Goal: Contribute content: Add original content to the website for others to see

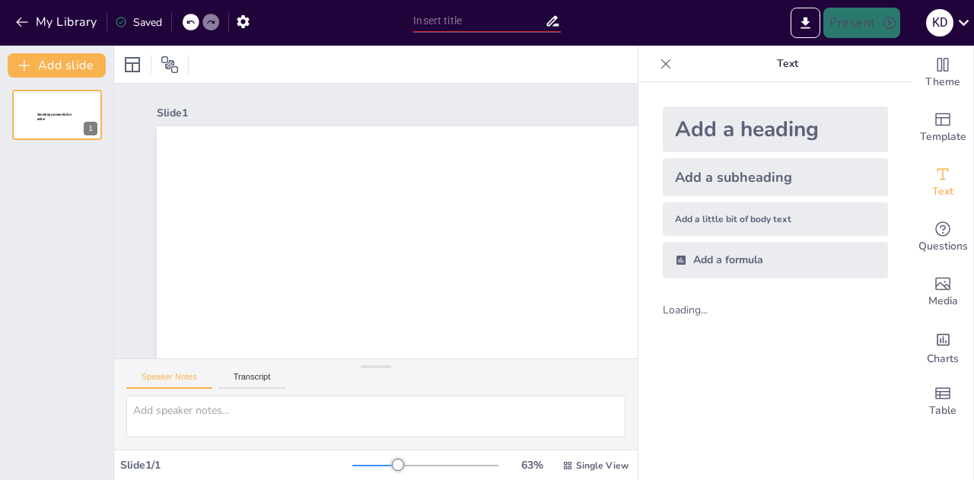
type input "Imported broodje_VNR_20251016 .pptx"
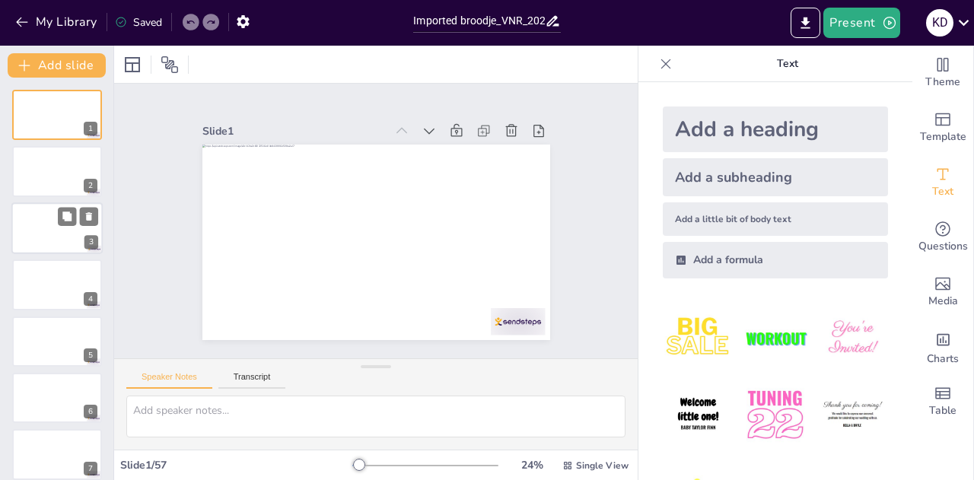
click at [43, 236] on div at bounding box center [56, 228] width 91 height 52
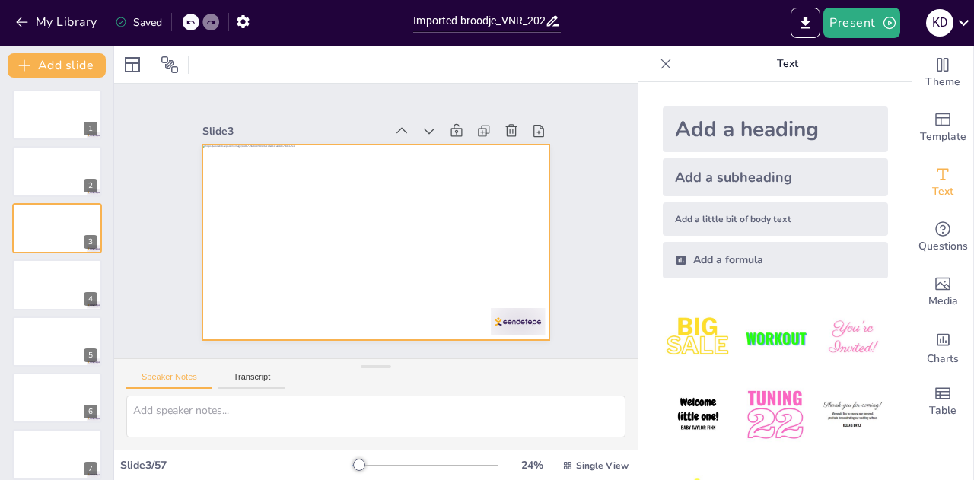
click at [400, 189] on div at bounding box center [376, 243] width 348 height 196
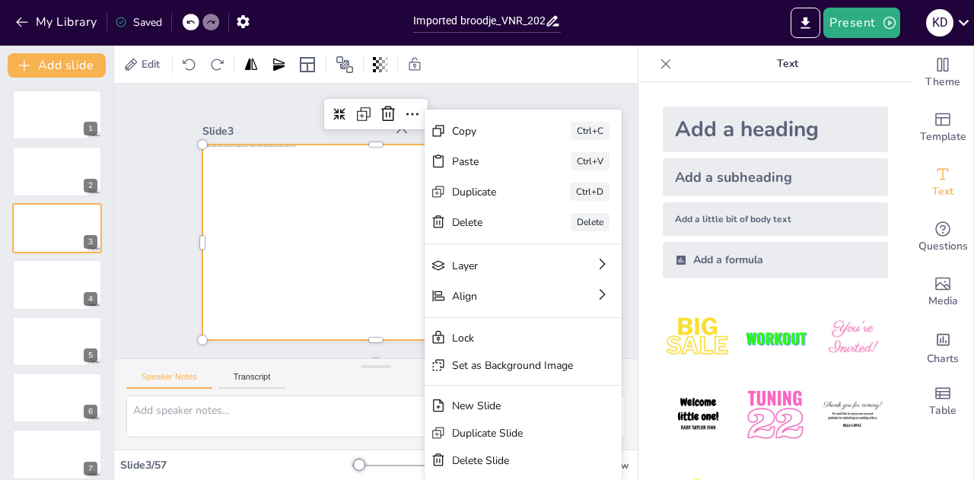
click at [336, 213] on div at bounding box center [376, 243] width 348 height 196
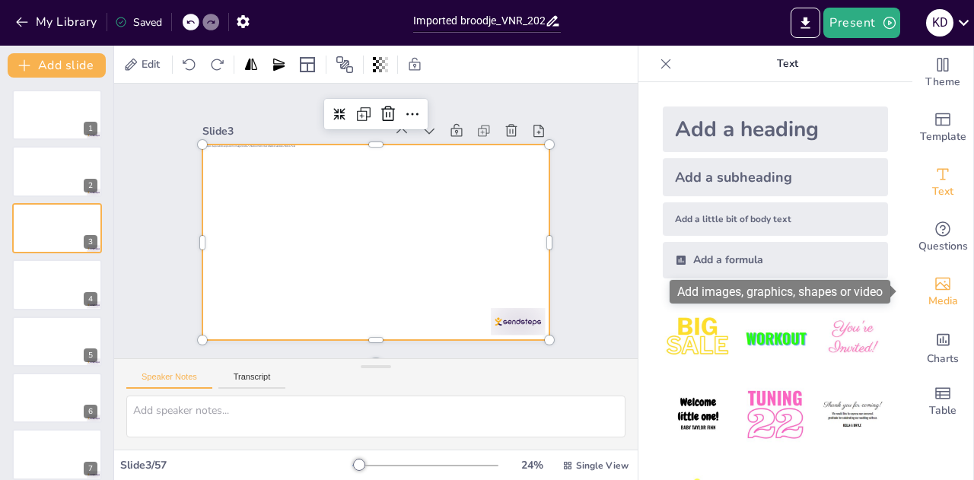
click at [929, 301] on span "Media" at bounding box center [944, 301] width 30 height 17
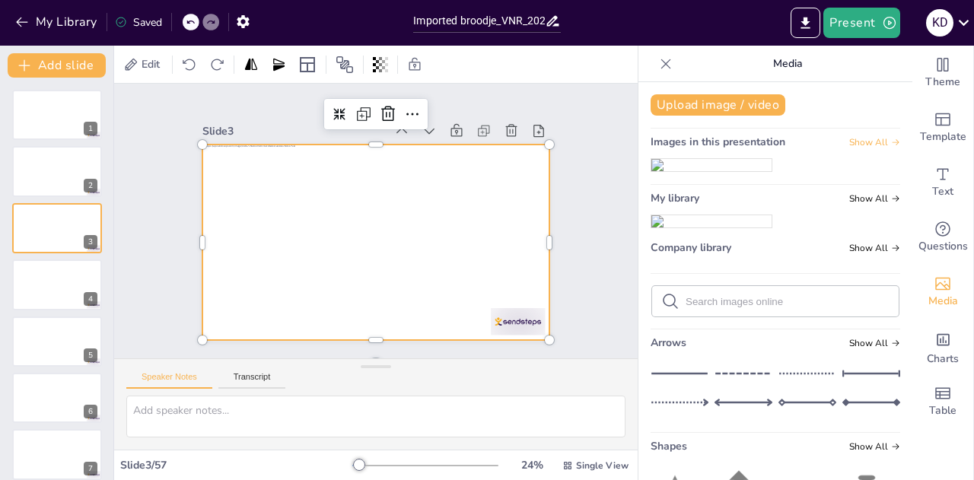
click at [849, 142] on span "Show All" at bounding box center [874, 142] width 51 height 11
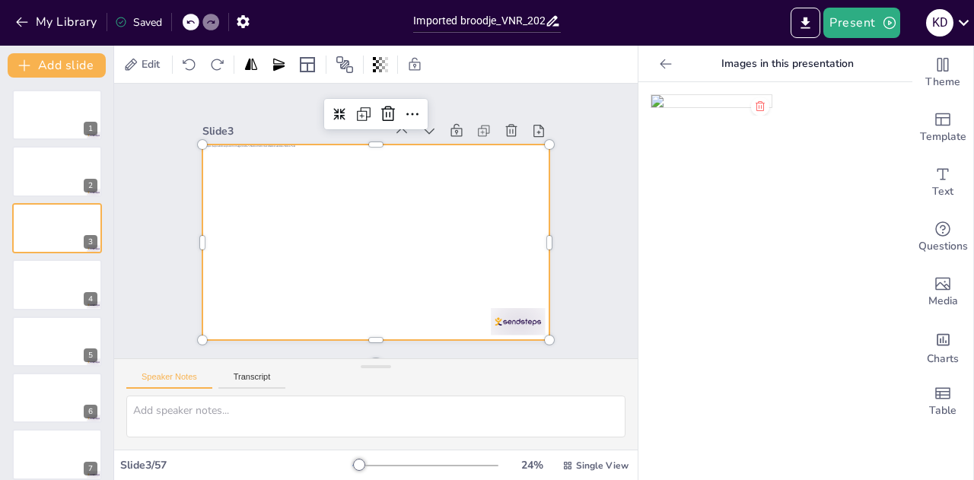
click at [754, 106] on icon at bounding box center [760, 106] width 12 height 12
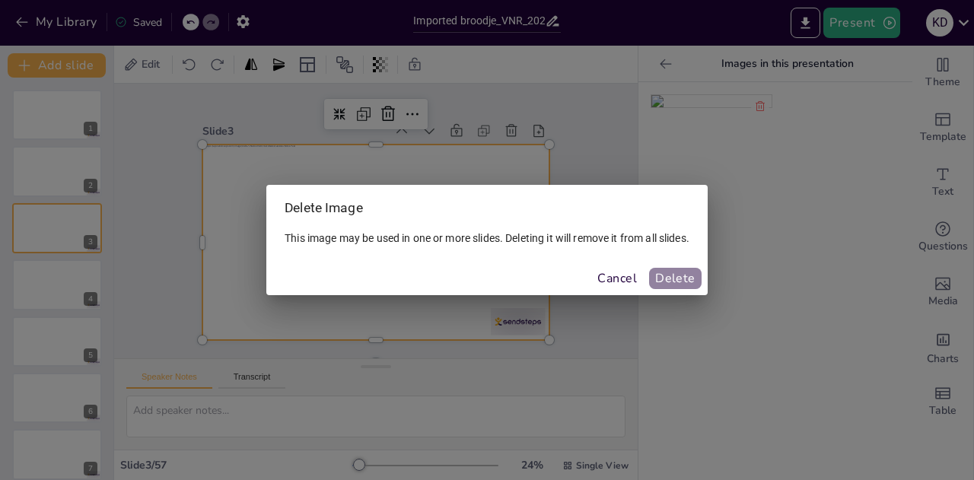
click at [700, 279] on button "Delete" at bounding box center [675, 278] width 53 height 21
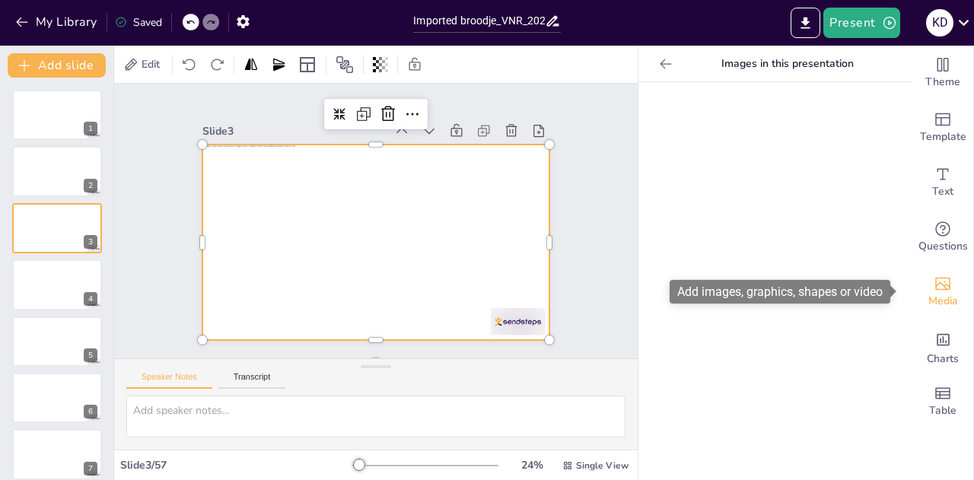
click at [941, 295] on span "Media" at bounding box center [944, 301] width 30 height 17
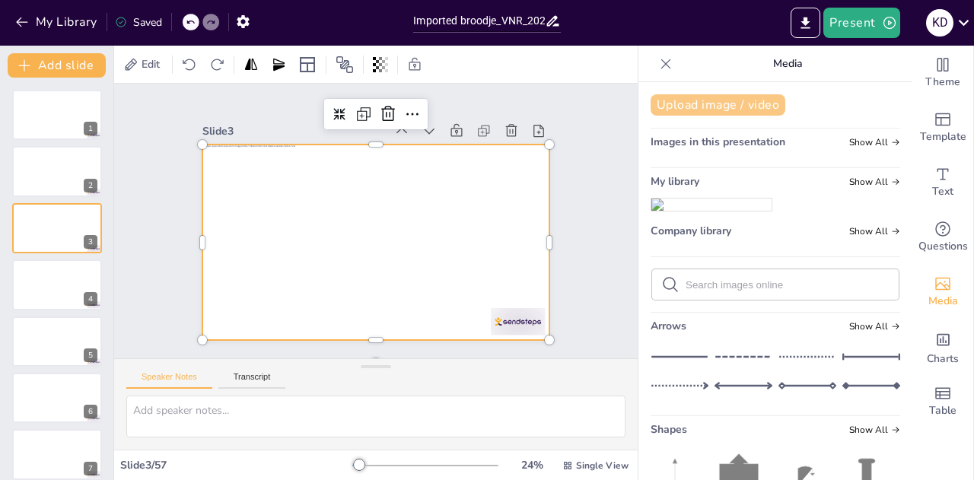
click at [708, 96] on button "Upload image / video" at bounding box center [718, 104] width 135 height 21
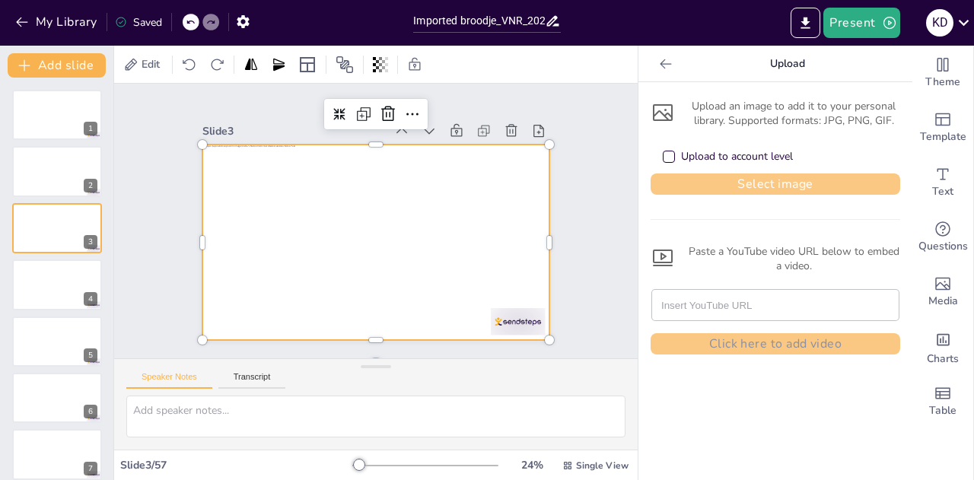
click at [751, 180] on button "Select image" at bounding box center [776, 184] width 250 height 21
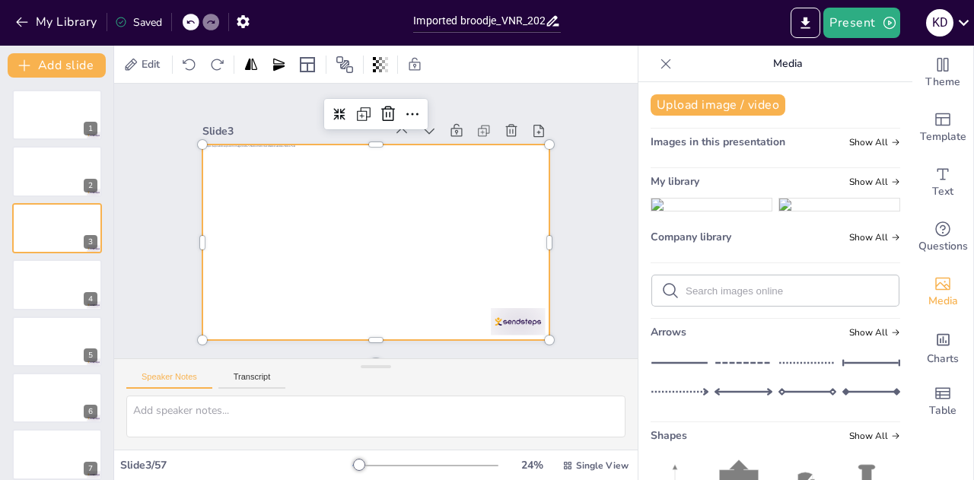
click at [723, 211] on img at bounding box center [712, 205] width 120 height 12
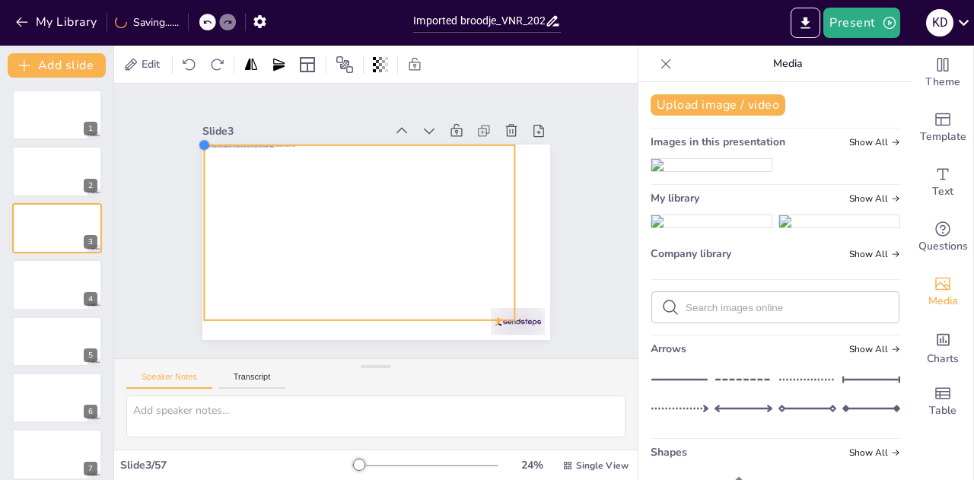
drag, startPoint x: 225, startPoint y: 159, endPoint x: 192, endPoint y: 148, distance: 35.1
click at [202, 148] on div at bounding box center [376, 243] width 348 height 196
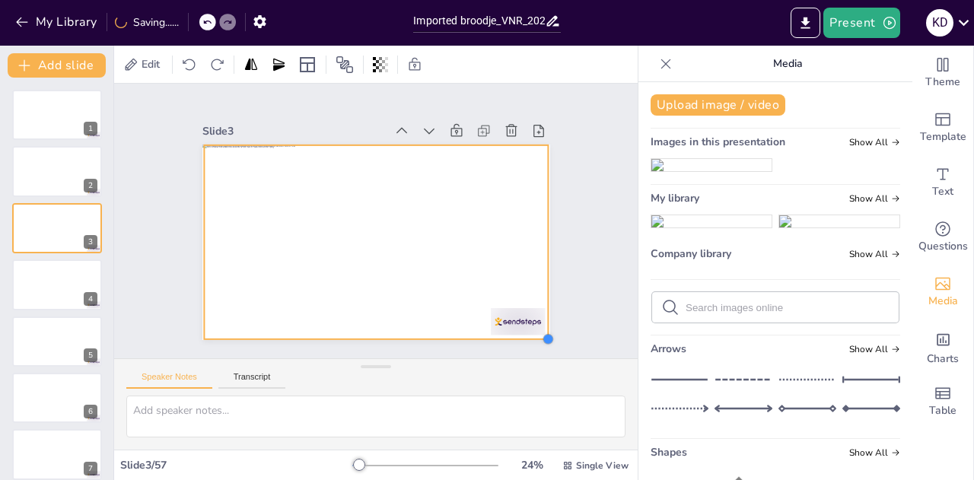
drag, startPoint x: 501, startPoint y: 314, endPoint x: 532, endPoint y: 333, distance: 36.5
click at [542, 333] on div at bounding box center [548, 339] width 12 height 12
click at [575, 295] on div "Slide 1 Slide 2 Slide 3 Slide 4 Slide 5 Slide 6 Slide 7 Slide 8 Slide 9 Slide 1…" at bounding box center [376, 221] width 433 height 238
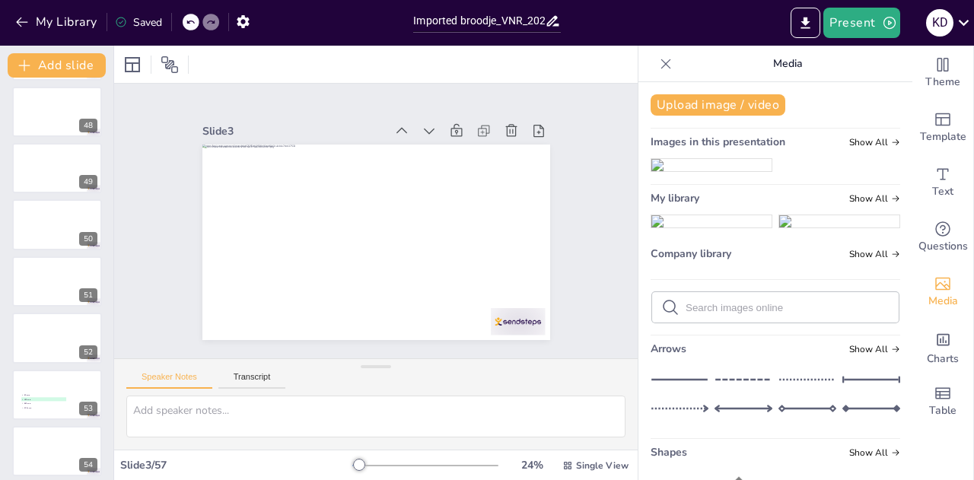
scroll to position [2842, 0]
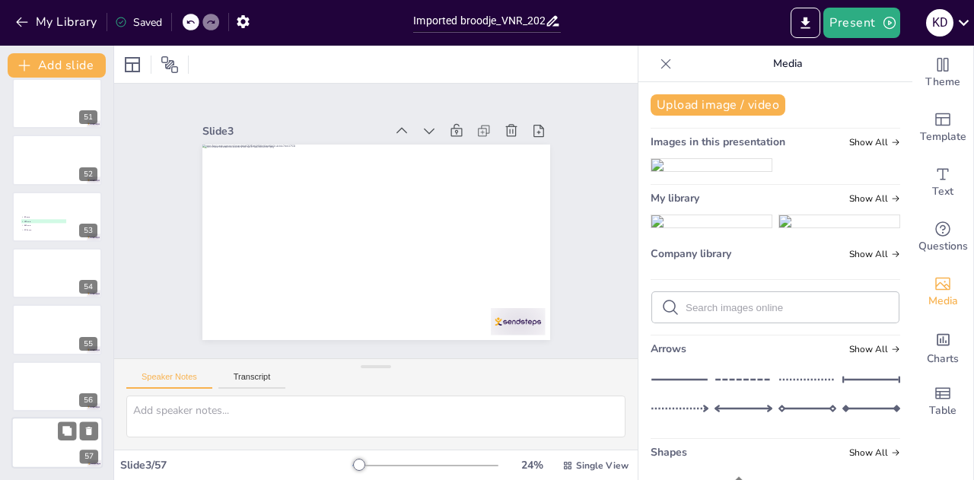
click at [56, 444] on div at bounding box center [56, 443] width 91 height 52
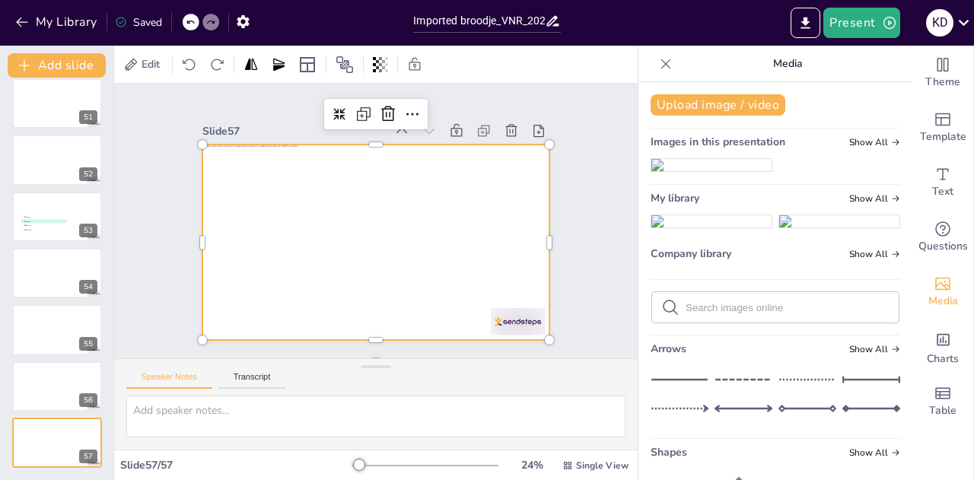
click at [795, 172] on ul at bounding box center [776, 165] width 250 height 14
click at [723, 103] on button "Upload image / video" at bounding box center [718, 104] width 135 height 21
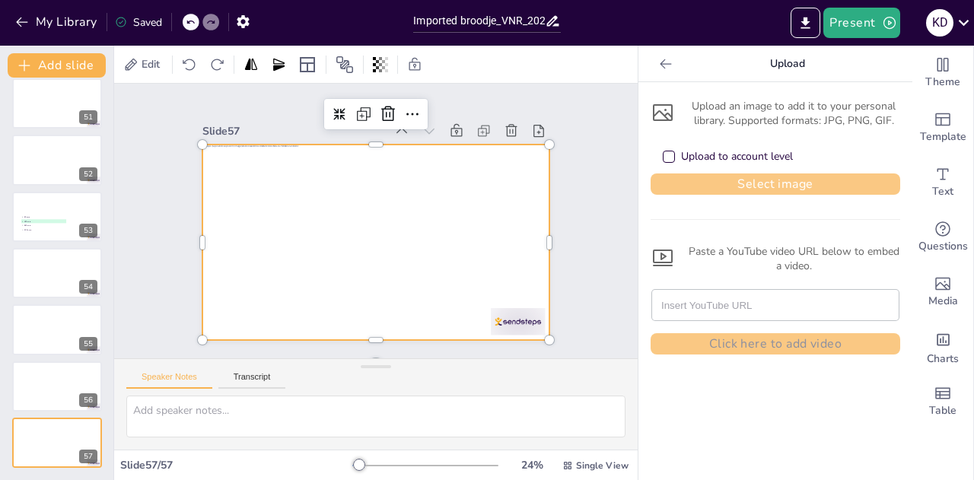
click at [717, 183] on button "Select image" at bounding box center [776, 184] width 250 height 21
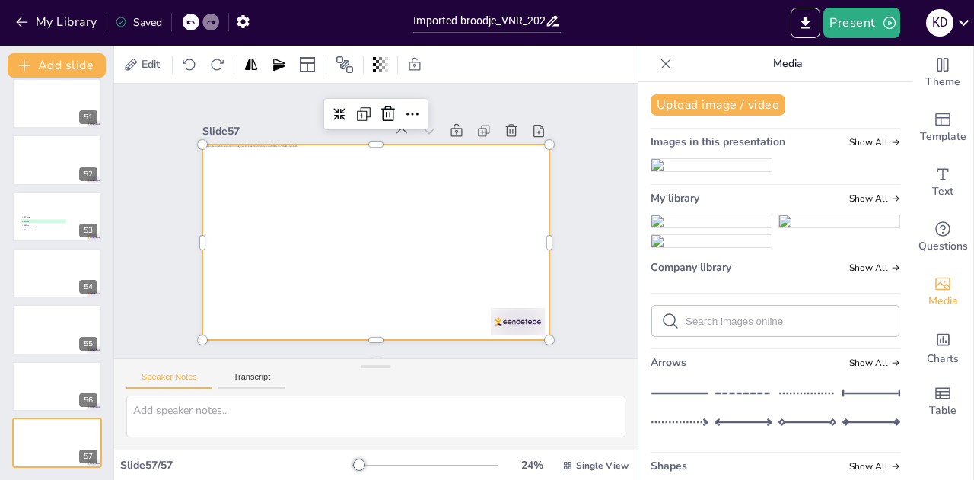
click at [703, 228] on img at bounding box center [712, 221] width 120 height 12
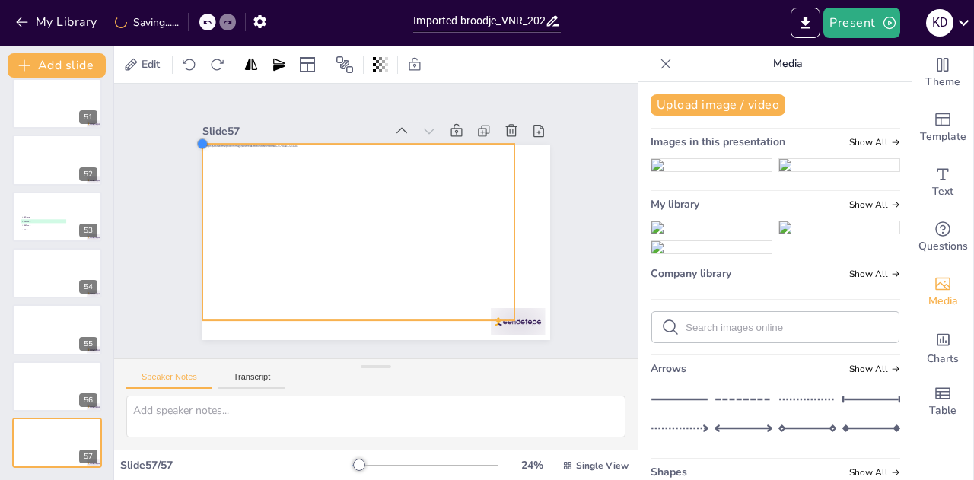
drag, startPoint x: 230, startPoint y: 156, endPoint x: 194, endPoint y: 144, distance: 37.8
click at [196, 144] on div at bounding box center [202, 144] width 12 height 12
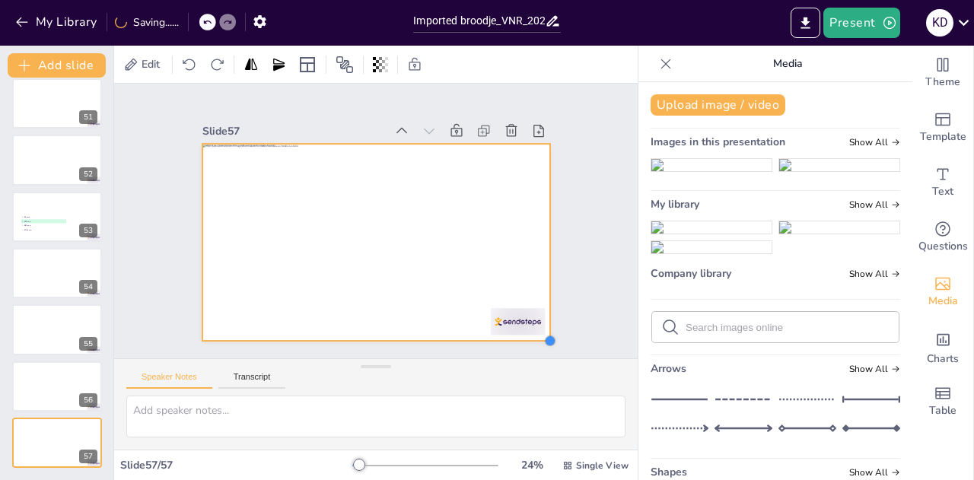
drag, startPoint x: 501, startPoint y: 312, endPoint x: 519, endPoint y: 333, distance: 27.5
click at [519, 333] on div at bounding box center [376, 243] width 348 height 196
click at [572, 304] on div "Slide 1 Slide 2 Slide 3 Slide 4 Slide 5 Slide 6 Slide 7 Slide 8 Slide 9 Slide 1…" at bounding box center [376, 221] width 433 height 238
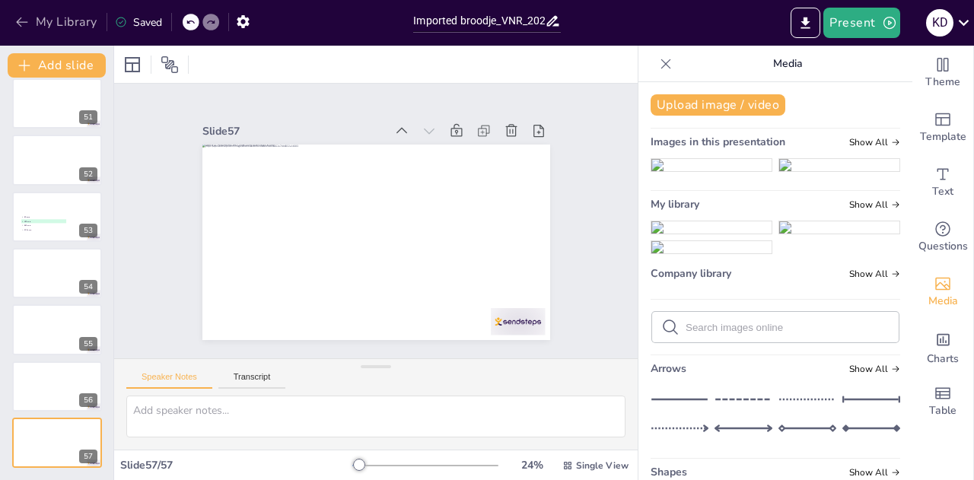
click at [21, 20] on icon "button" at bounding box center [21, 21] width 15 height 15
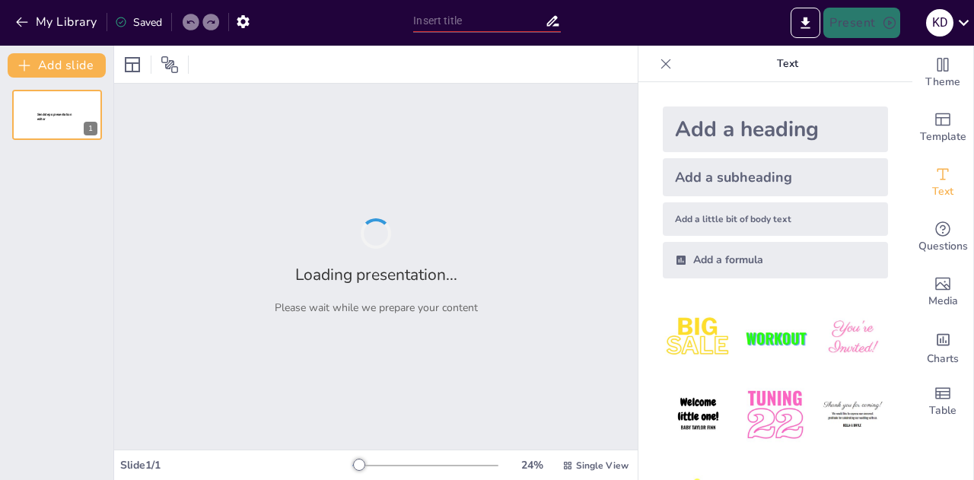
type input "Imported broodje_VNR_20251016 .pptx"
